Goal: Information Seeking & Learning: Learn about a topic

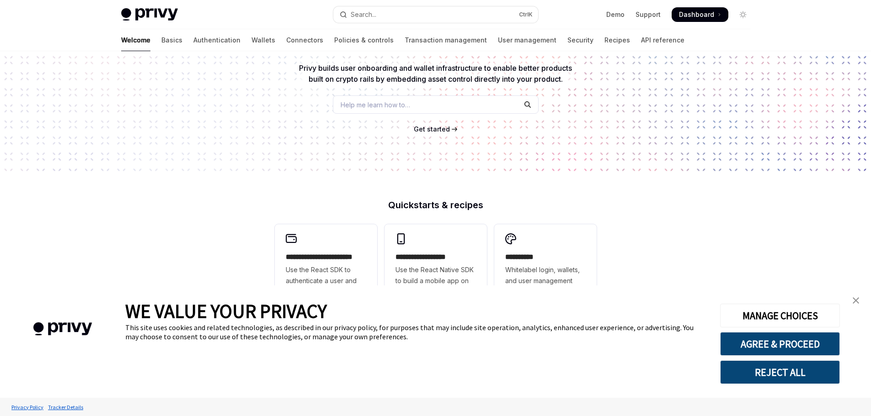
scroll to position [91, 0]
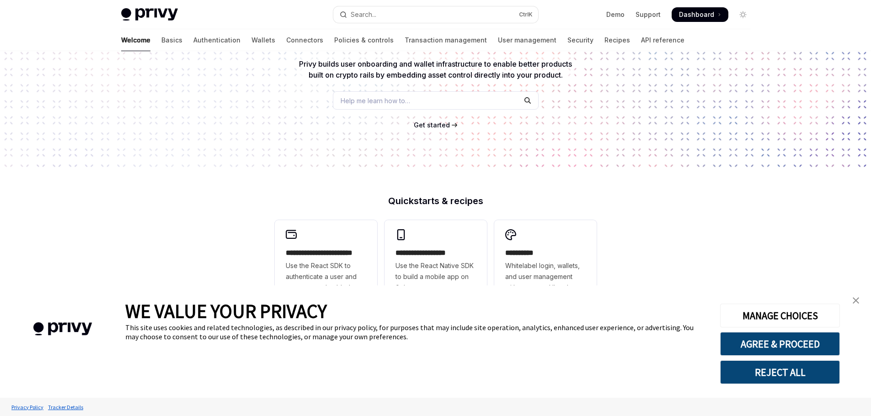
click at [857, 298] on img "close banner" at bounding box center [856, 301] width 6 height 6
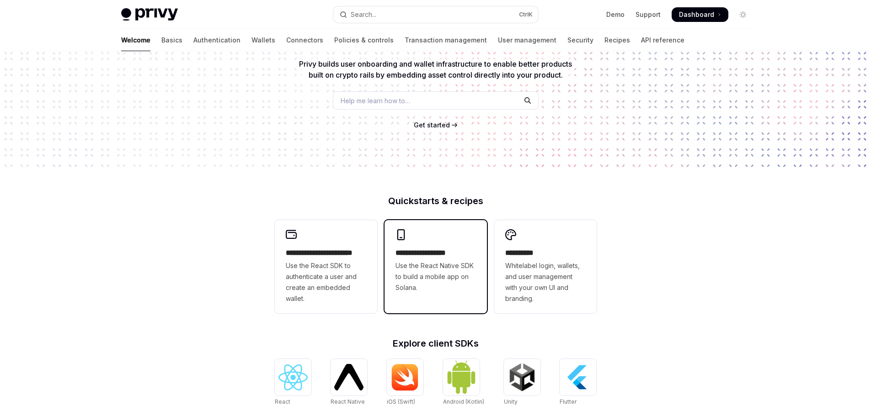
click at [406, 271] on span "Use the React Native SDK to build a mobile app on Solana." at bounding box center [435, 277] width 80 height 33
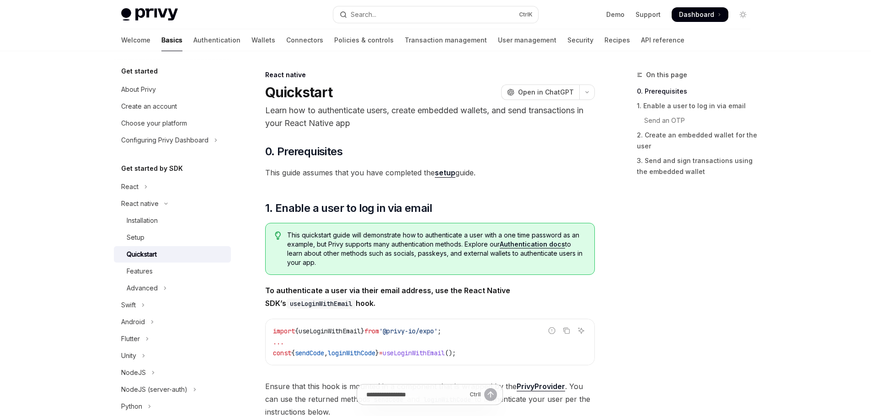
click at [419, 112] on p "Learn how to authenticate users, create embedded wallets, and send transactions…" at bounding box center [430, 117] width 330 height 26
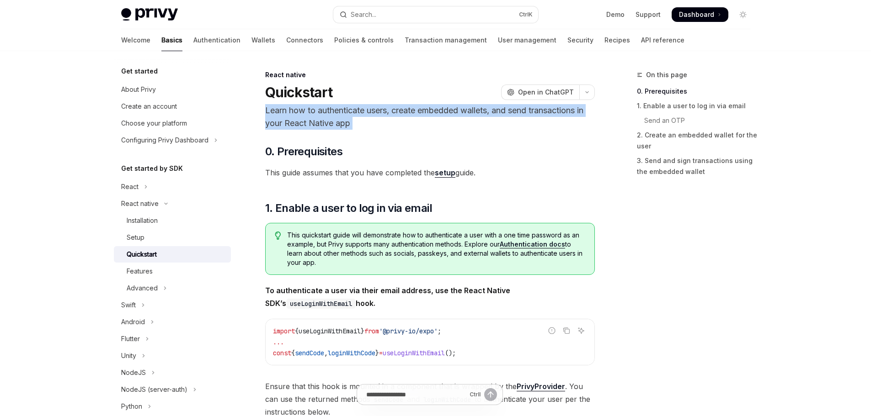
click at [419, 112] on p "Learn how to authenticate users, create embedded wallets, and send transactions…" at bounding box center [430, 117] width 330 height 26
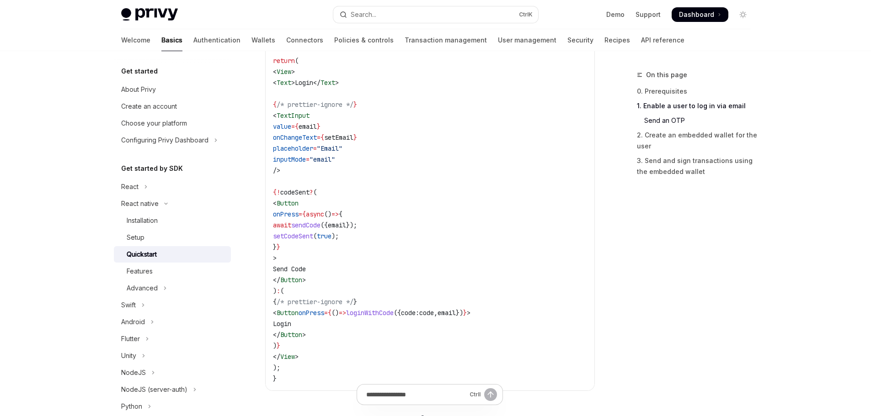
scroll to position [549, 0]
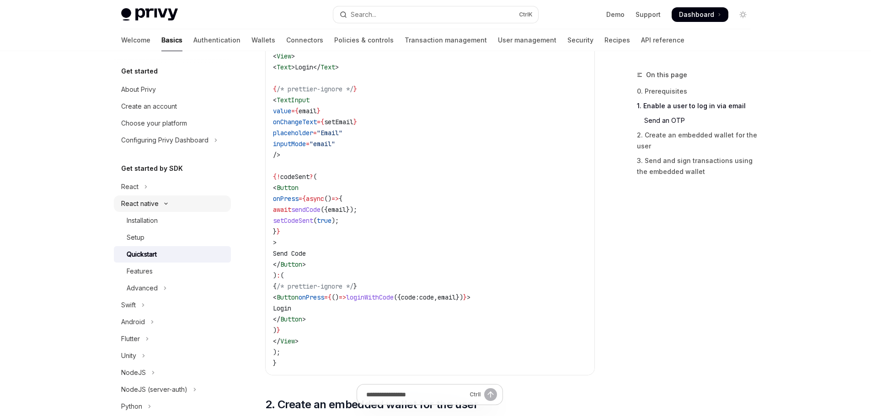
click at [163, 204] on icon "Toggle React native section" at bounding box center [165, 204] width 11 height 4
click at [164, 204] on icon "Toggle React native section" at bounding box center [166, 203] width 4 height 11
click at [155, 219] on div "Installation" at bounding box center [142, 220] width 31 height 11
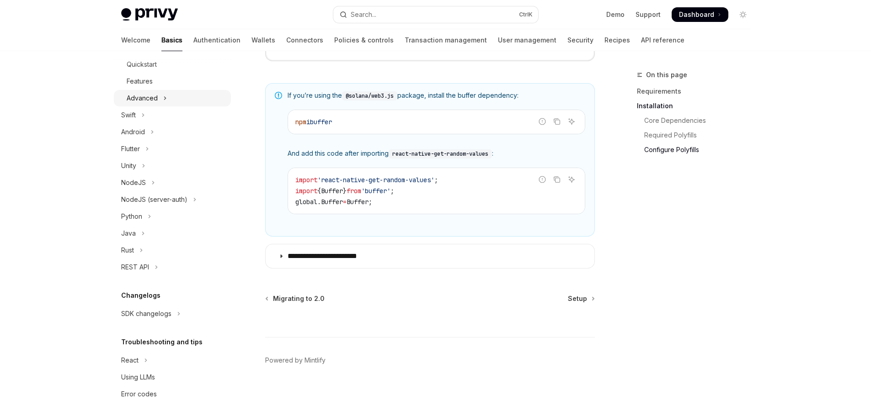
scroll to position [195, 0]
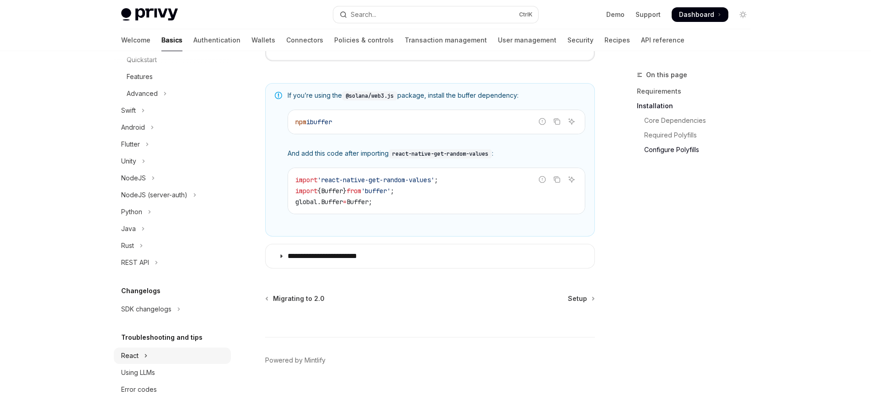
click at [146, 355] on icon "Toggle React section" at bounding box center [146, 356] width 4 height 11
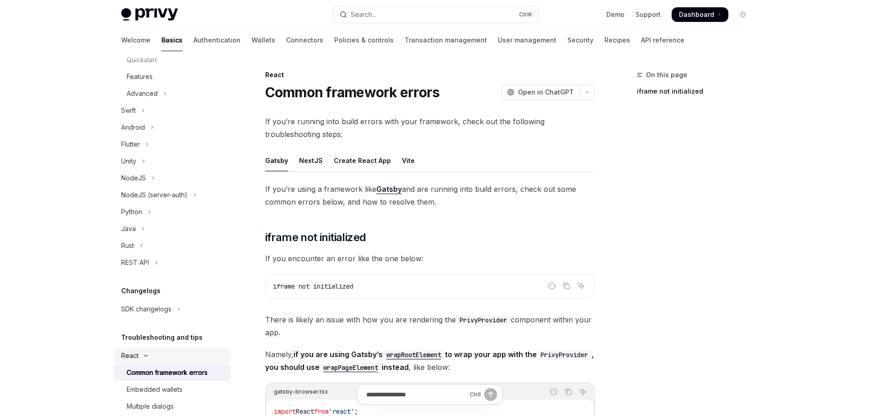
click at [146, 355] on icon "Toggle React section" at bounding box center [145, 356] width 11 height 4
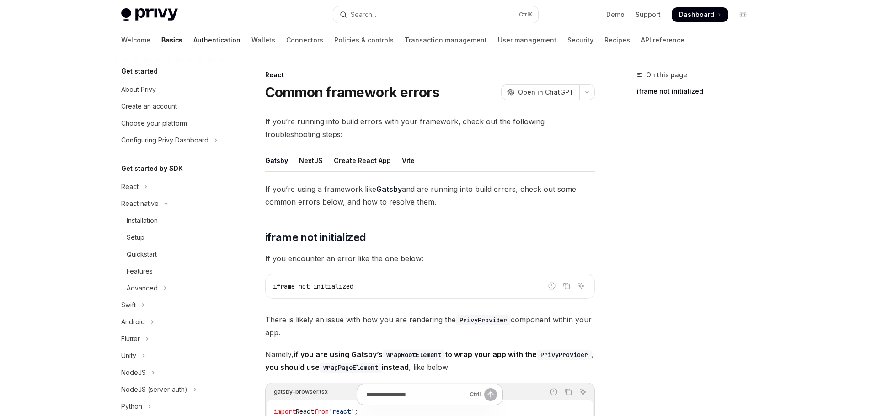
click at [193, 42] on link "Authentication" at bounding box center [216, 40] width 47 height 22
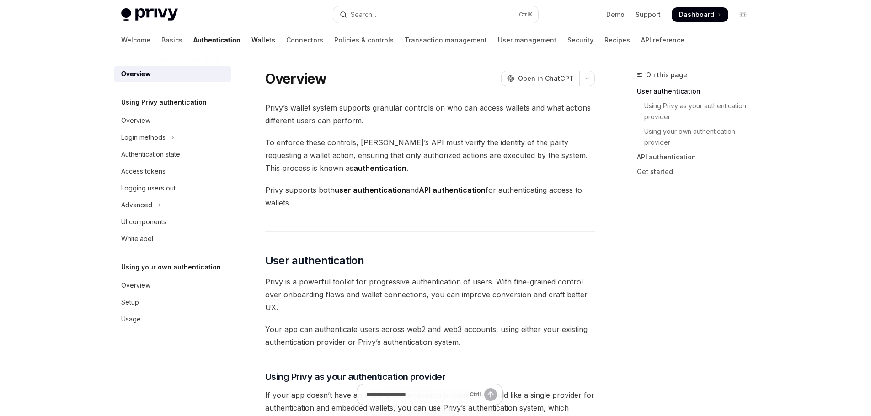
click at [251, 37] on link "Wallets" at bounding box center [263, 40] width 24 height 22
click at [251, 43] on link "Wallets" at bounding box center [263, 40] width 24 height 22
click at [251, 39] on link "Wallets" at bounding box center [263, 40] width 24 height 22
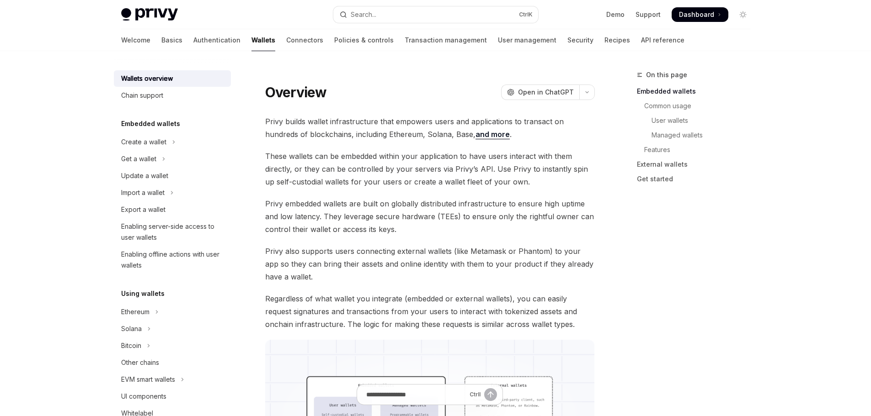
click at [251, 39] on link "Wallets" at bounding box center [263, 40] width 24 height 22
type textarea "*"
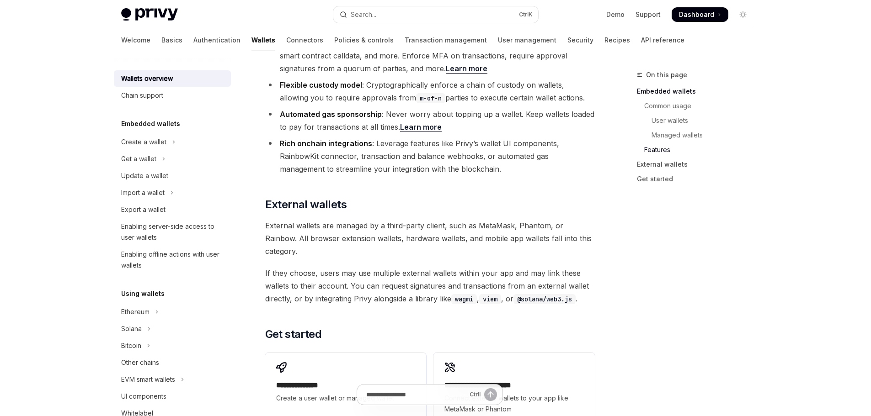
scroll to position [1234, 0]
